Goal: Obtain resource: Download file/media

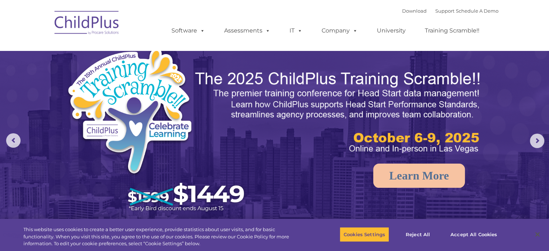
select select "MEDIUM"
click at [402, 12] on link "Download" at bounding box center [414, 11] width 25 height 6
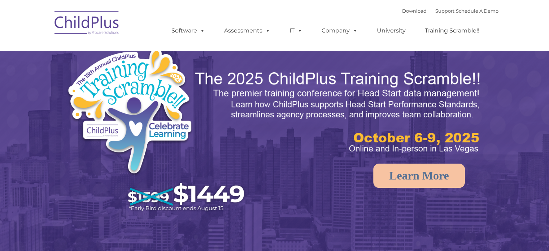
select select "MEDIUM"
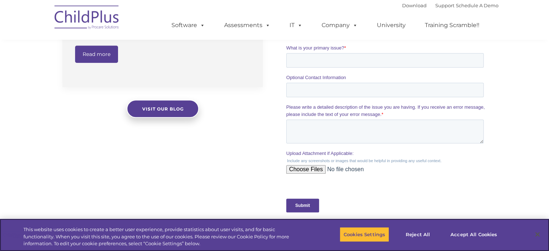
scroll to position [616, 0]
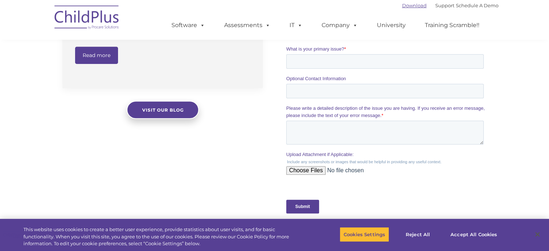
click at [413, 5] on link "Download" at bounding box center [414, 6] width 25 height 6
